Goal: Transaction & Acquisition: Purchase product/service

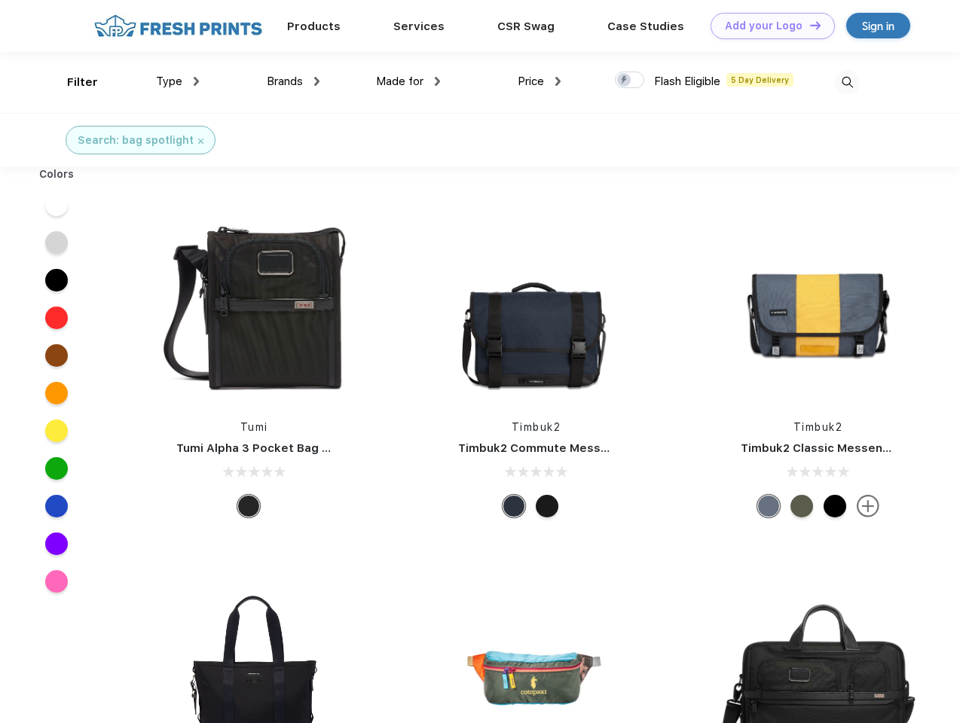
click at [767, 26] on link "Add your Logo Design Tool" at bounding box center [772, 26] width 124 height 26
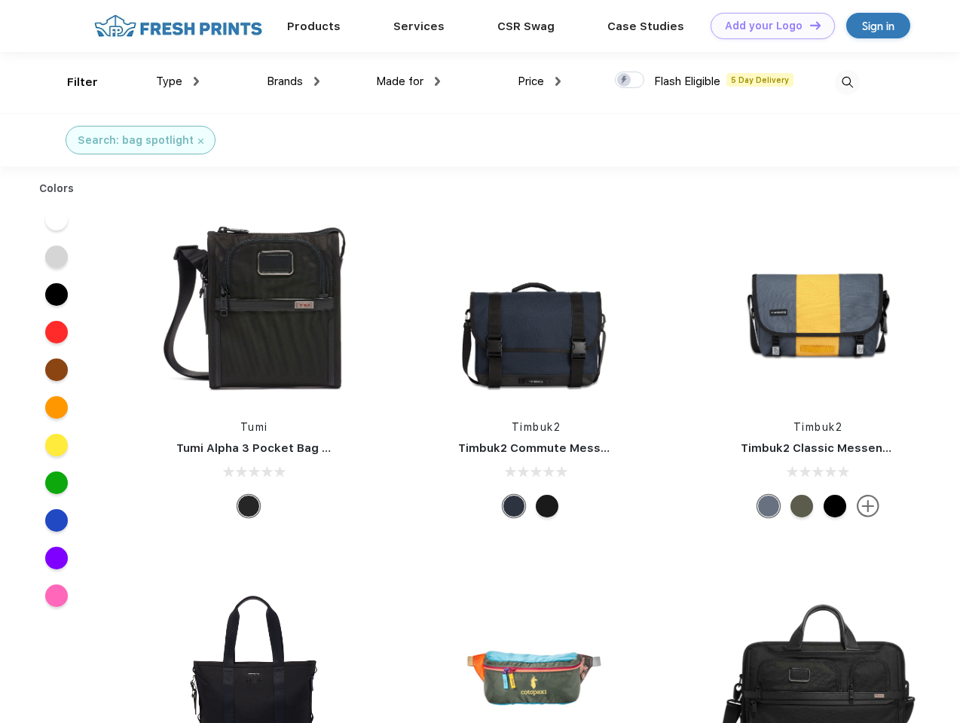
click at [0, 0] on div "Design Tool" at bounding box center [0, 0] width 0 height 0
click at [808, 25] on link "Add your Logo Design Tool" at bounding box center [772, 26] width 124 height 26
click at [72, 82] on div "Filter" at bounding box center [82, 82] width 31 height 17
click at [178, 81] on span "Type" at bounding box center [169, 82] width 26 height 14
click at [293, 81] on span "Brands" at bounding box center [285, 82] width 36 height 14
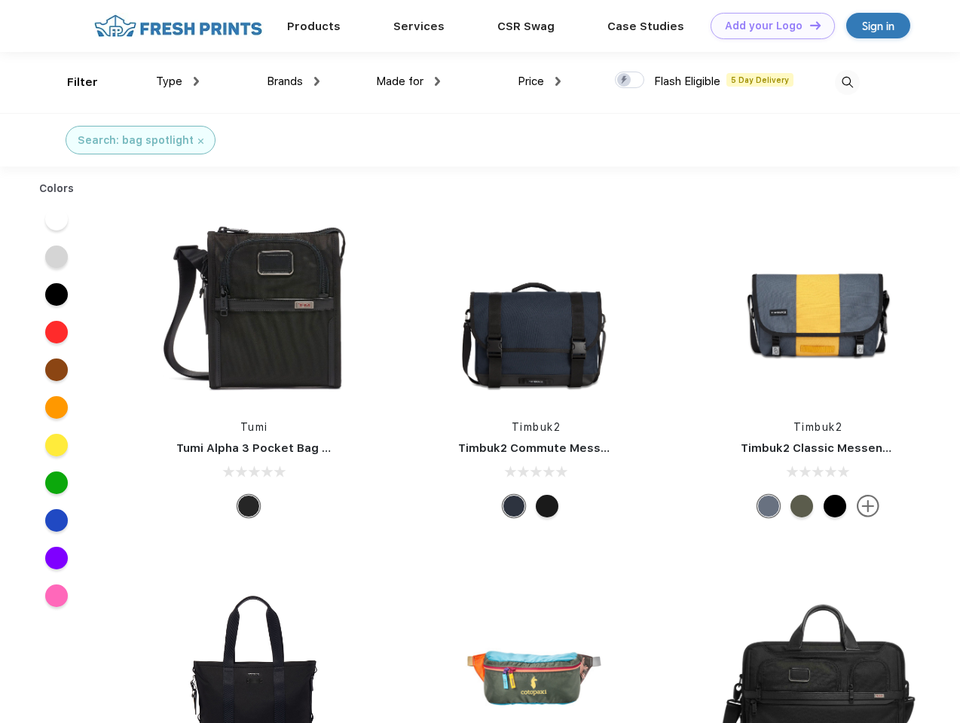
click at [408, 81] on span "Made for" at bounding box center [399, 82] width 47 height 14
click at [539, 81] on span "Price" at bounding box center [531, 82] width 26 height 14
click at [630, 81] on div at bounding box center [629, 80] width 29 height 17
click at [625, 81] on input "checkbox" at bounding box center [620, 76] width 10 height 10
click at [847, 82] on img at bounding box center [847, 82] width 25 height 25
